Goal: Find specific page/section

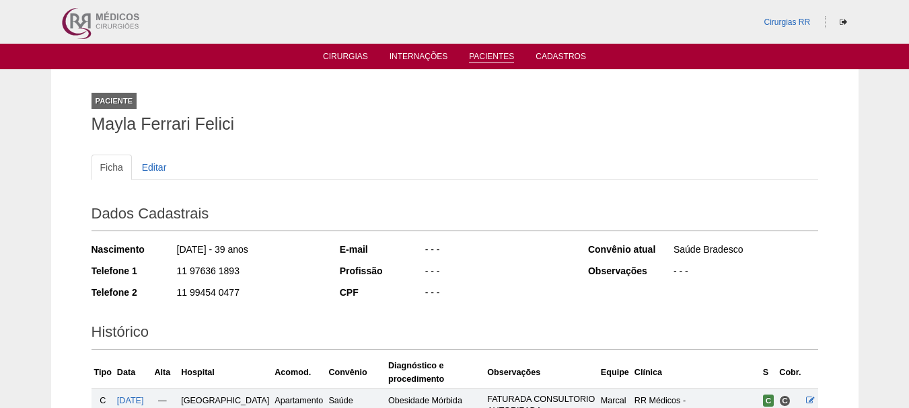
click at [487, 51] on li "Pacientes" at bounding box center [492, 55] width 64 height 11
click at [486, 50] on li "Pacientes" at bounding box center [492, 55] width 64 height 11
click at [487, 60] on link "Pacientes" at bounding box center [491, 57] width 45 height 11
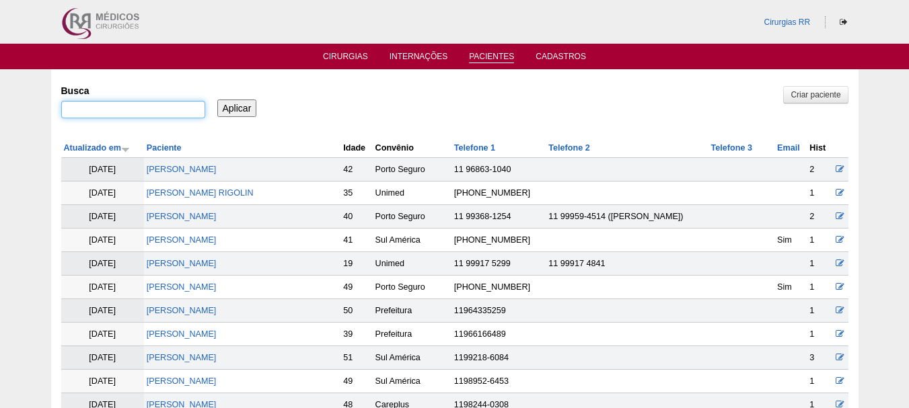
click at [176, 110] on input "Busca" at bounding box center [133, 109] width 144 height 17
paste input "[PERSON_NAME]"
type input "[PERSON_NAME]"
click at [235, 106] on input "Aplicar" at bounding box center [237, 108] width 40 height 17
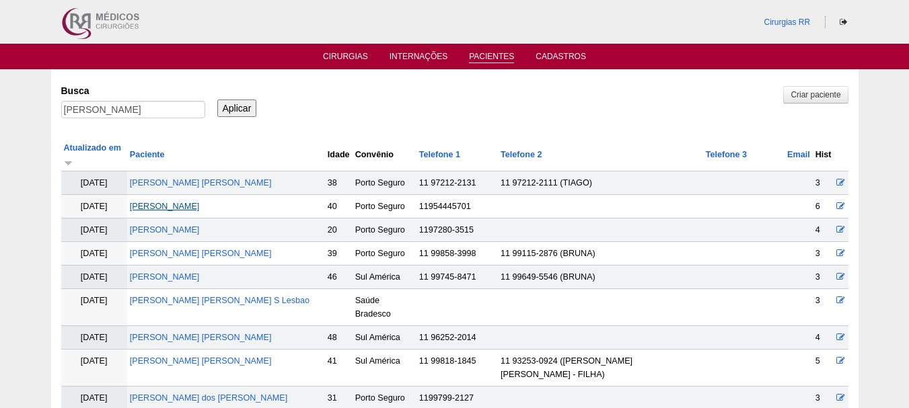
click at [200, 202] on link "[PERSON_NAME]" at bounding box center [165, 206] width 70 height 9
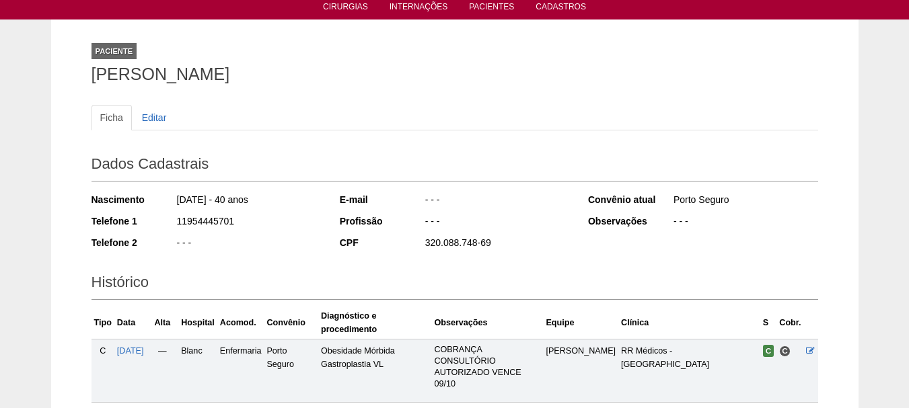
scroll to position [202, 0]
